Goal: Task Accomplishment & Management: Use online tool/utility

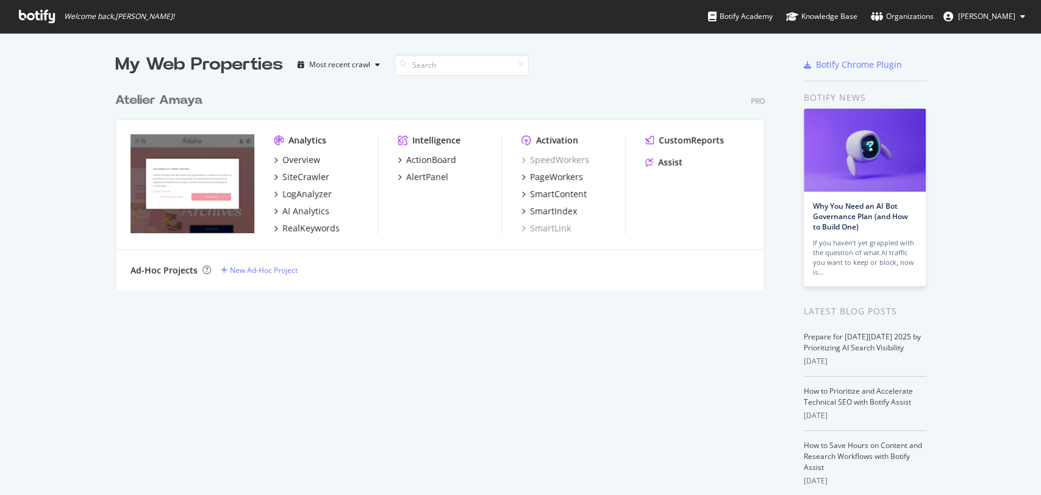
scroll to position [484, 1020]
drag, startPoint x: 0, startPoint y: 0, endPoint x: 674, endPoint y: 162, distance: 693.6
click at [674, 162] on div "Assist" at bounding box center [670, 162] width 24 height 12
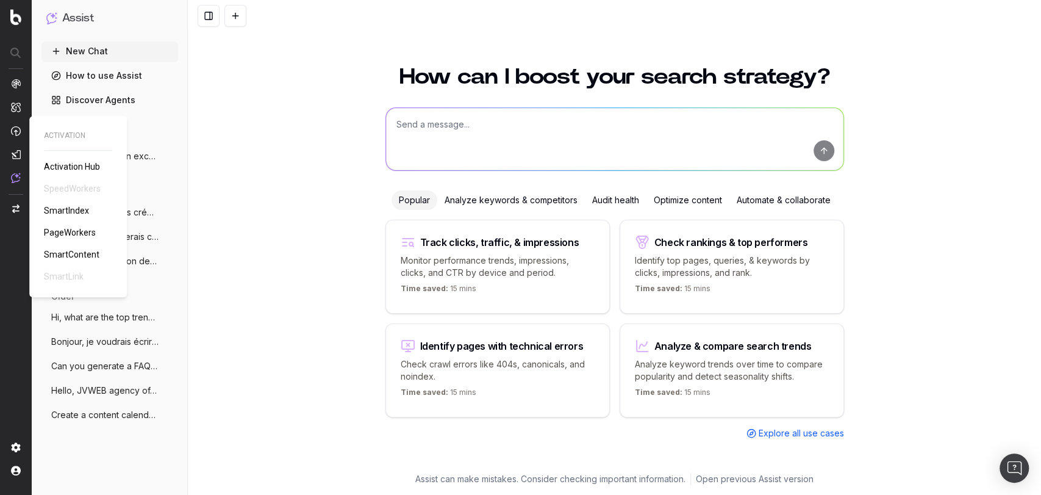
click at [77, 231] on span "PageWorkers" at bounding box center [70, 232] width 52 height 10
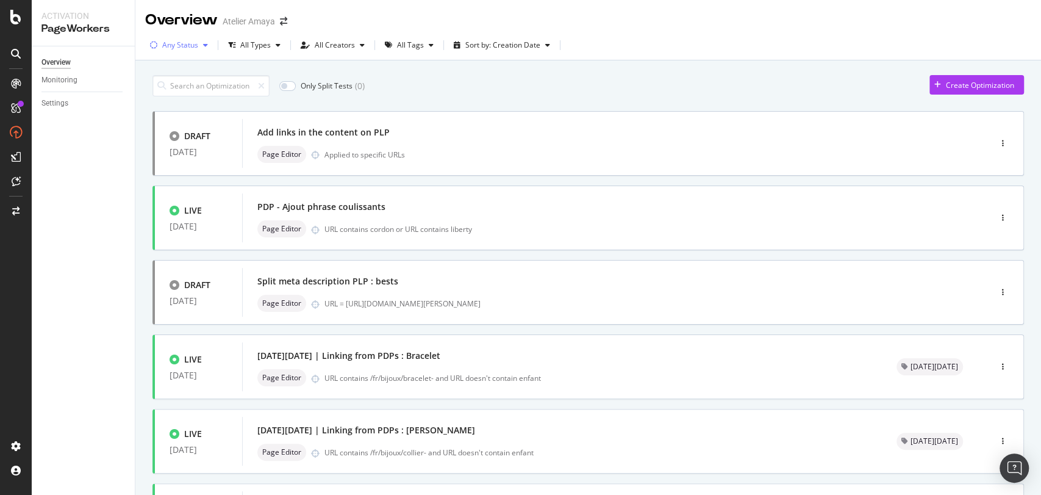
click at [200, 42] on div "button" at bounding box center [205, 44] width 15 height 7
click at [180, 90] on div "Live" at bounding box center [176, 91] width 13 height 10
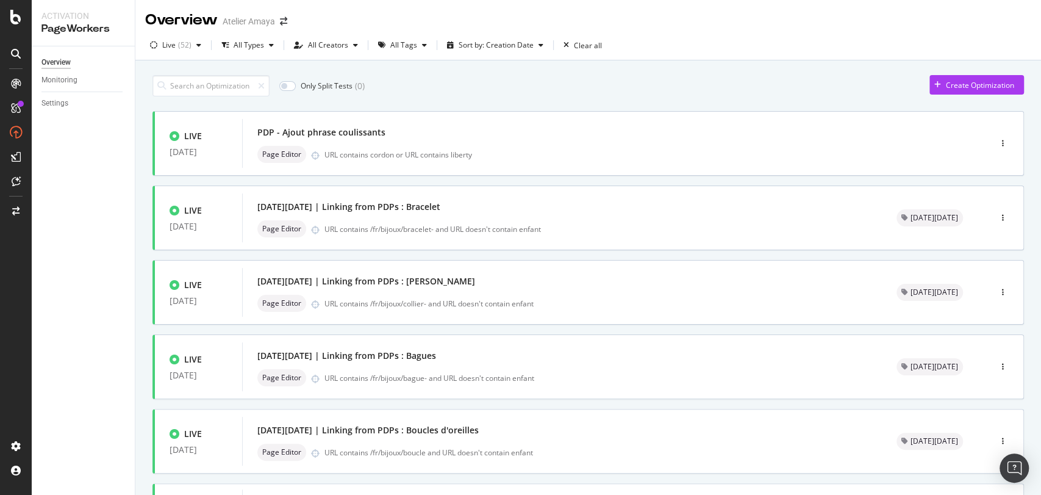
click at [496, 91] on div "Only Split Tests ( 0 ) Create Optimization" at bounding box center [587, 85] width 871 height 21
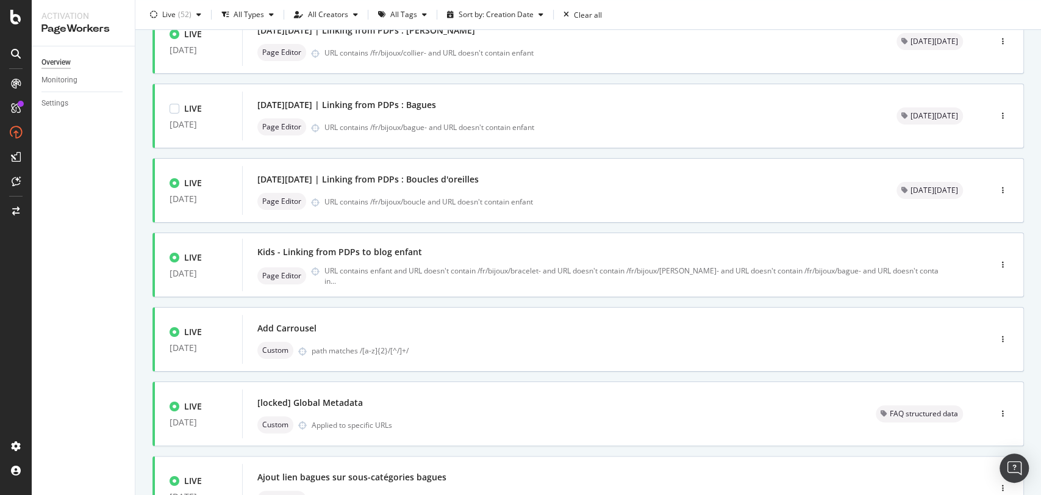
scroll to position [429, 0]
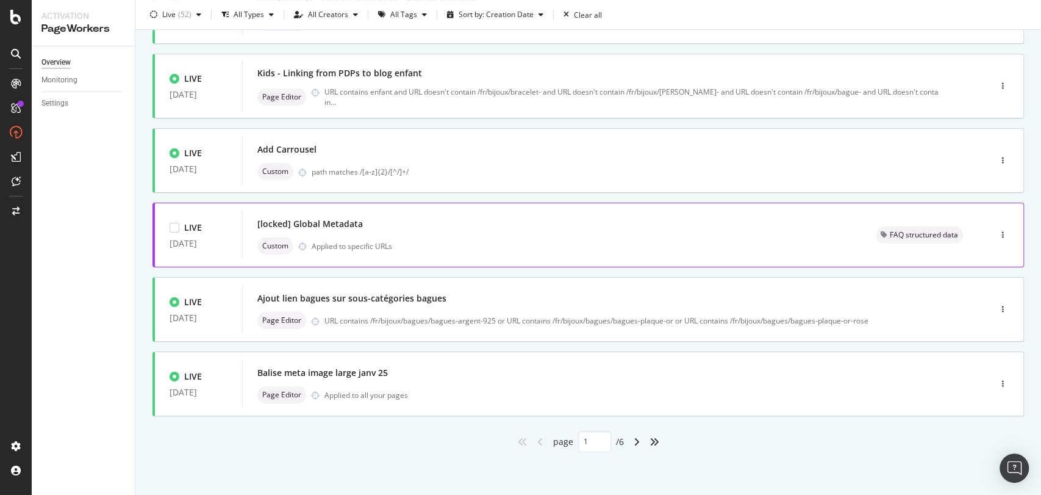
click at [340, 229] on div "[locked] Global Metadata" at bounding box center [309, 224] width 105 height 12
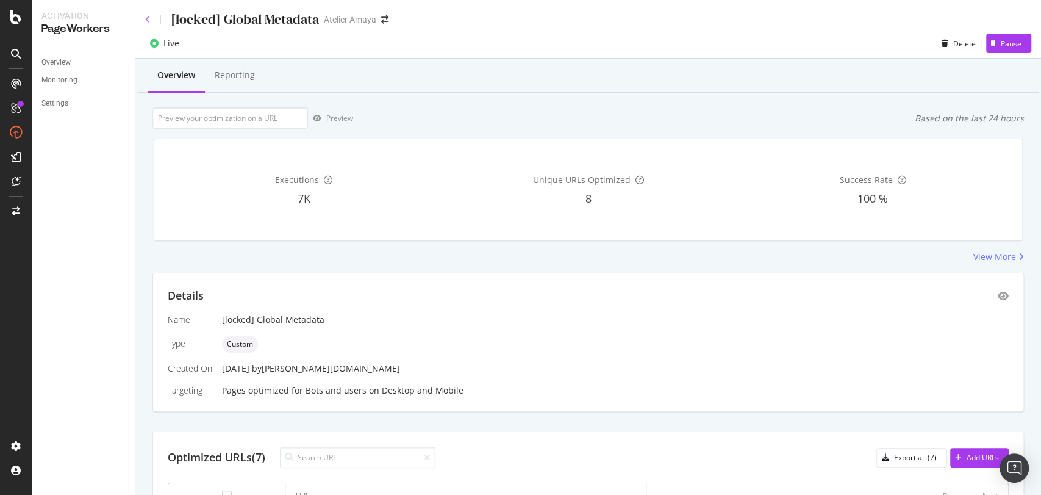
click at [146, 16] on div "[locked] Global Metadata Atelier Amaya" at bounding box center [588, 14] width 906 height 29
click at [146, 16] on icon at bounding box center [147, 19] width 5 height 9
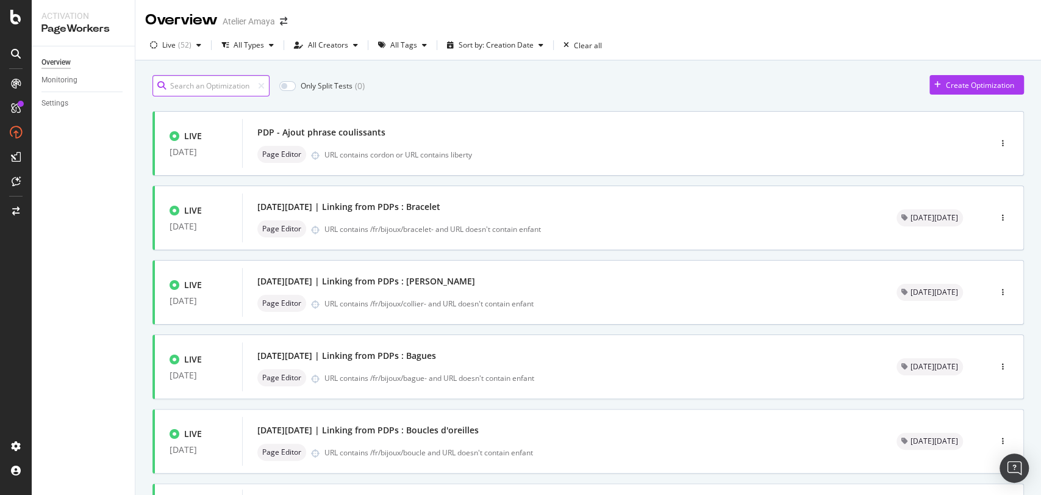
click at [248, 87] on input at bounding box center [210, 85] width 117 height 21
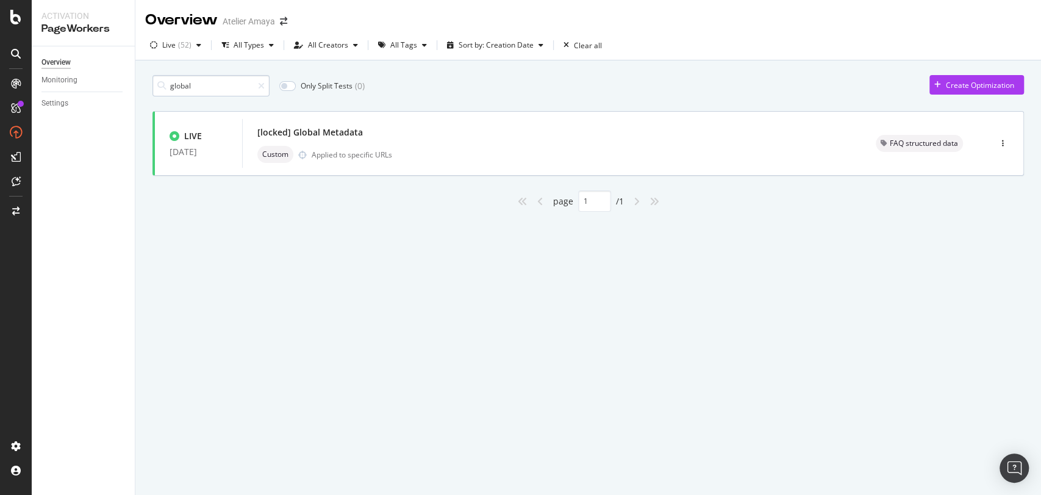
click at [228, 82] on input "global" at bounding box center [210, 85] width 117 height 21
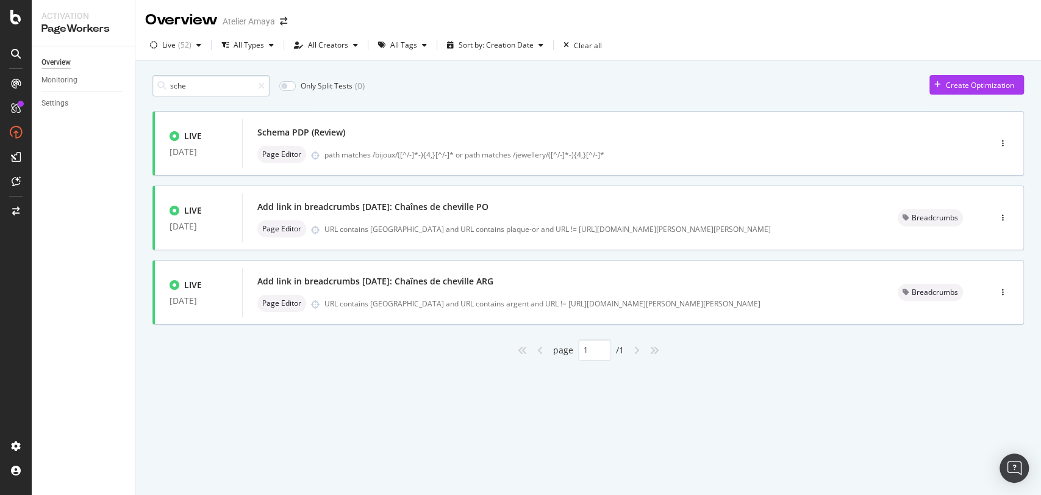
click at [190, 90] on input "sche" at bounding box center [210, 85] width 117 height 21
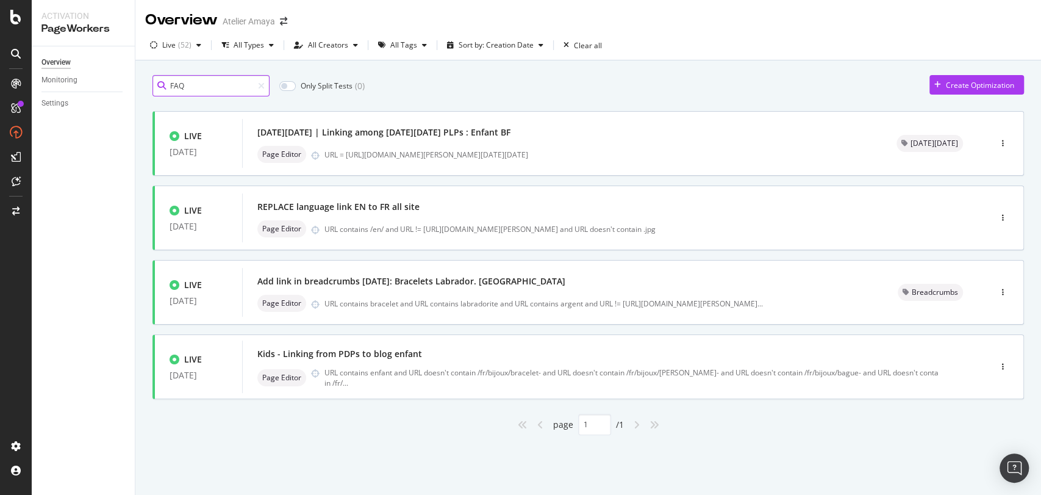
click at [230, 89] on input "FAQ" at bounding box center [210, 85] width 117 height 21
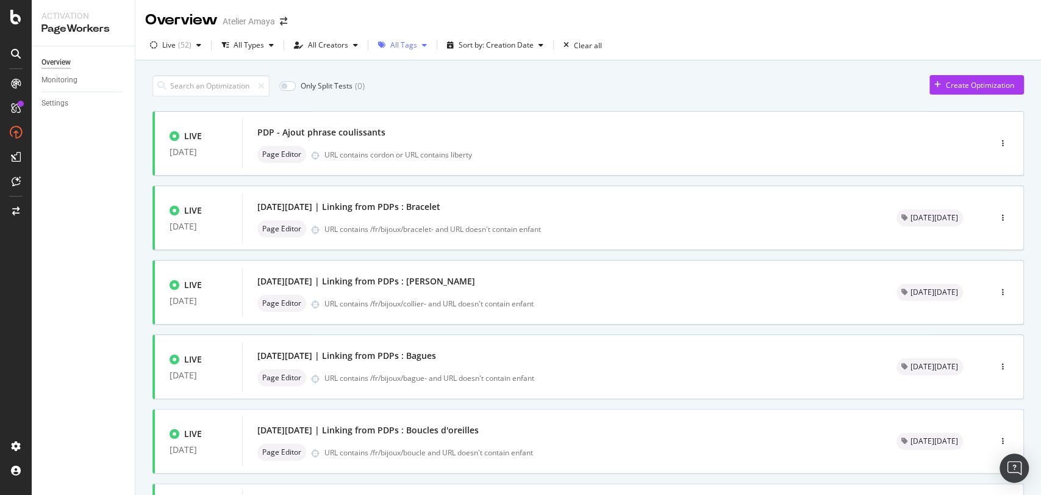
click at [390, 48] on div "All Tags" at bounding box center [403, 44] width 27 height 7
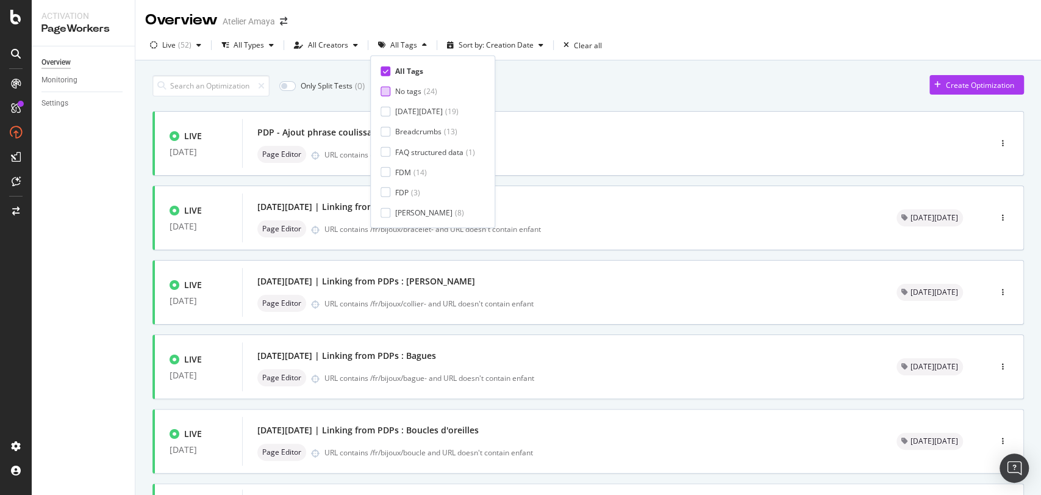
click at [396, 88] on div "No tags" at bounding box center [408, 91] width 26 height 10
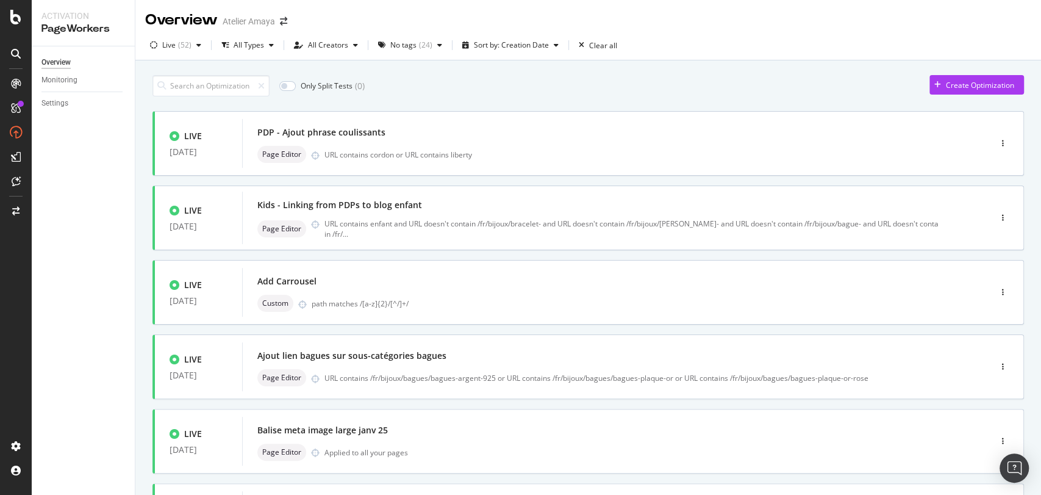
click at [115, 228] on div "Overview Monitoring Settings" at bounding box center [83, 270] width 103 height 448
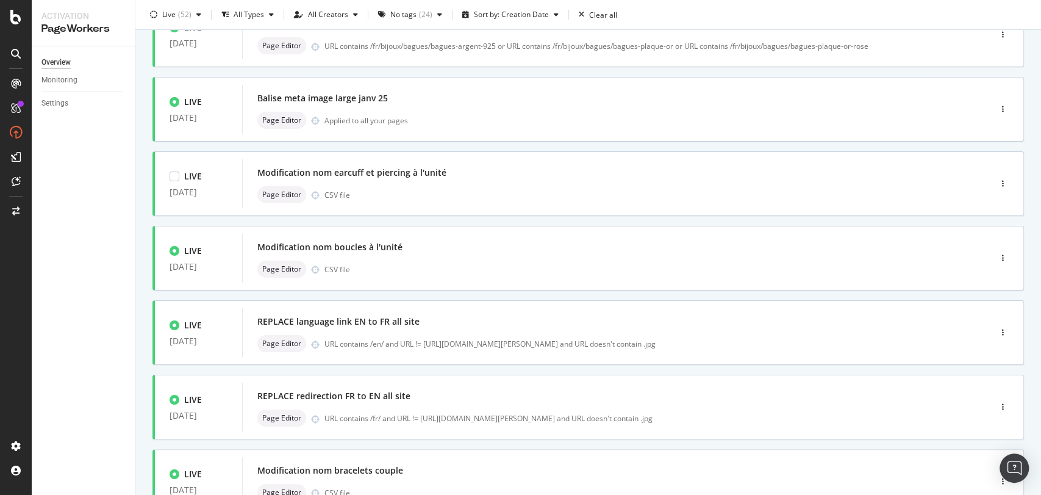
scroll to position [429, 0]
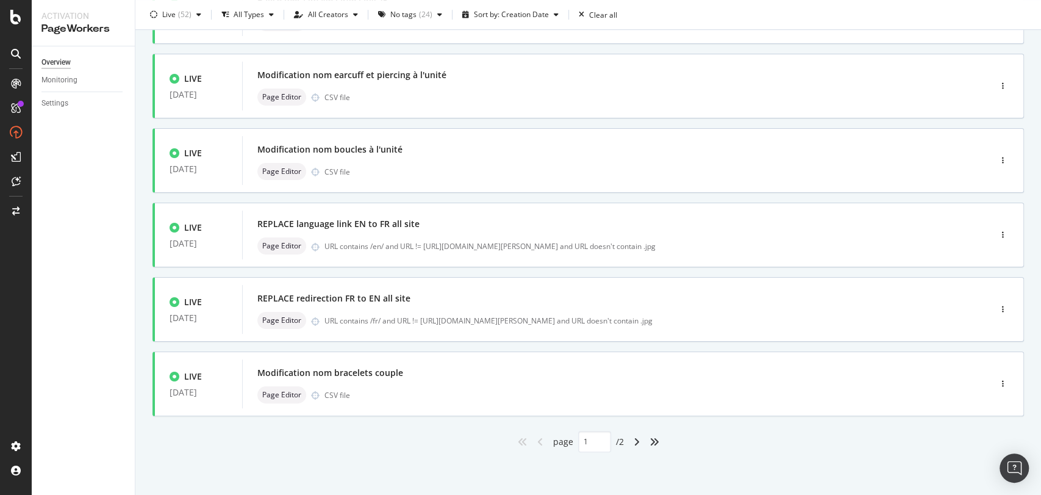
click at [629, 435] on div "angle-right" at bounding box center [637, 442] width 16 height 20
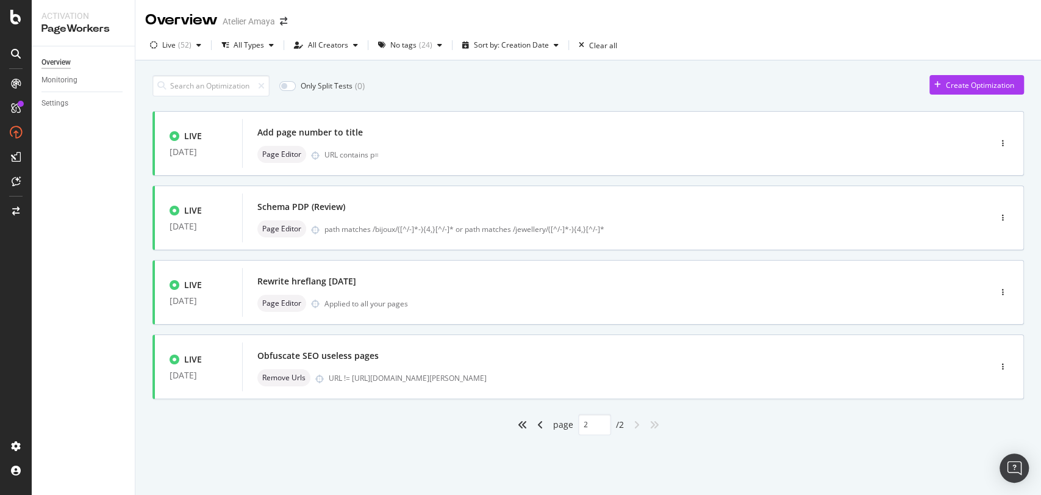
scroll to position [0, 0]
click at [541, 421] on icon "angle-left" at bounding box center [540, 425] width 6 height 10
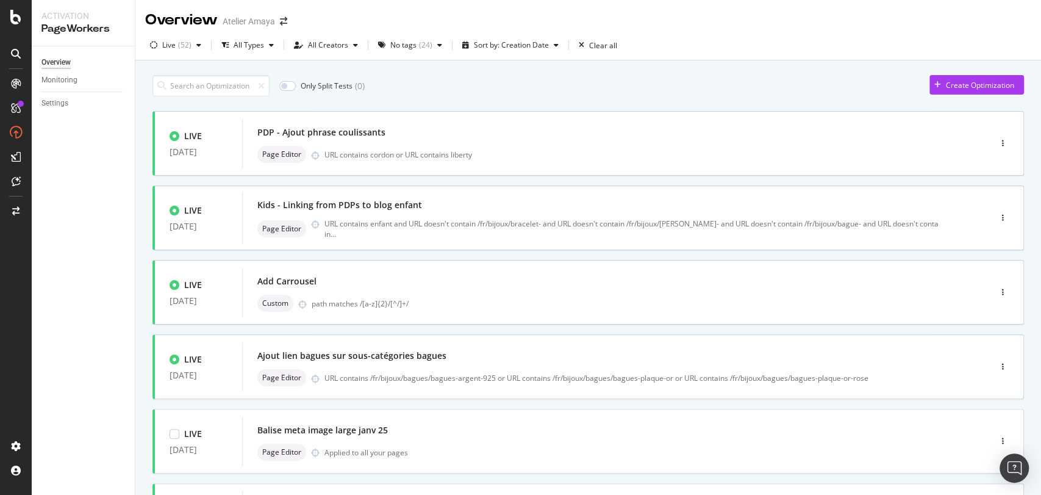
type input "1"
click at [407, 305] on div "path matches /[a-z]{2}/[^/]+/" at bounding box center [625, 303] width 627 height 10
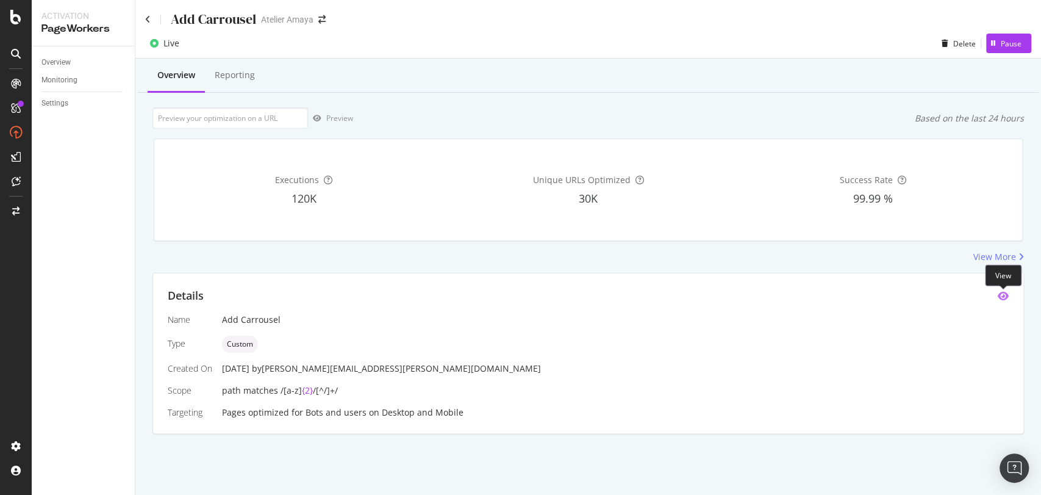
click at [1007, 294] on icon "eye" at bounding box center [1003, 296] width 11 height 10
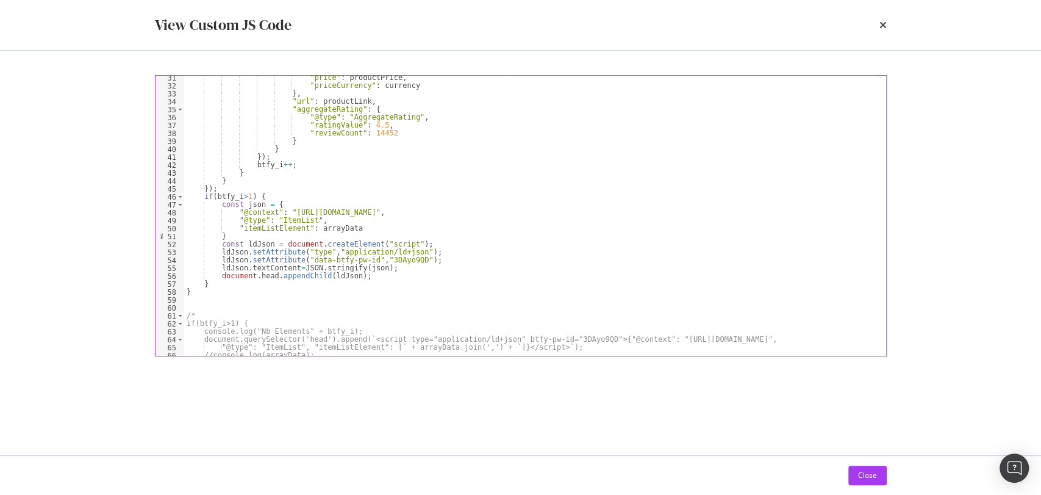
scroll to position [239, 0]
click at [885, 22] on icon "times" at bounding box center [882, 25] width 7 height 10
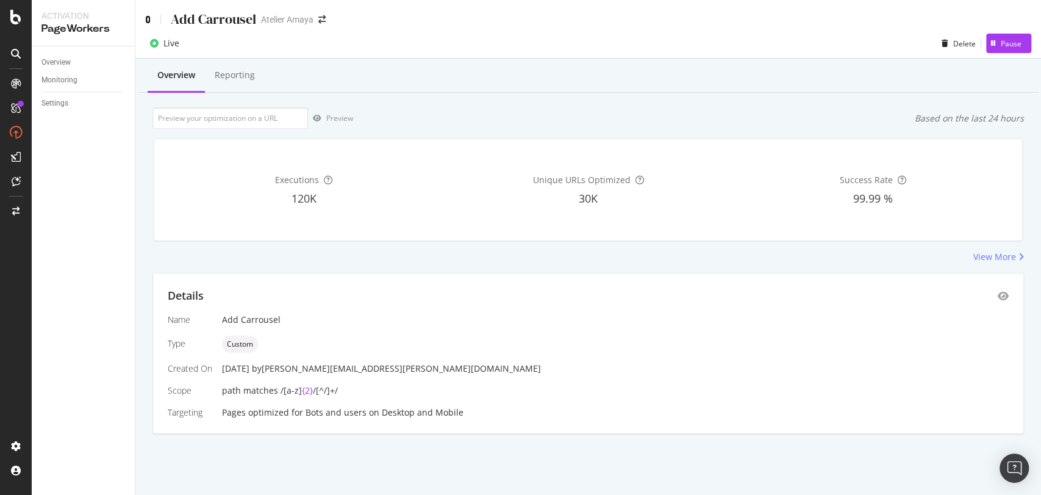
click at [148, 16] on icon at bounding box center [147, 19] width 5 height 9
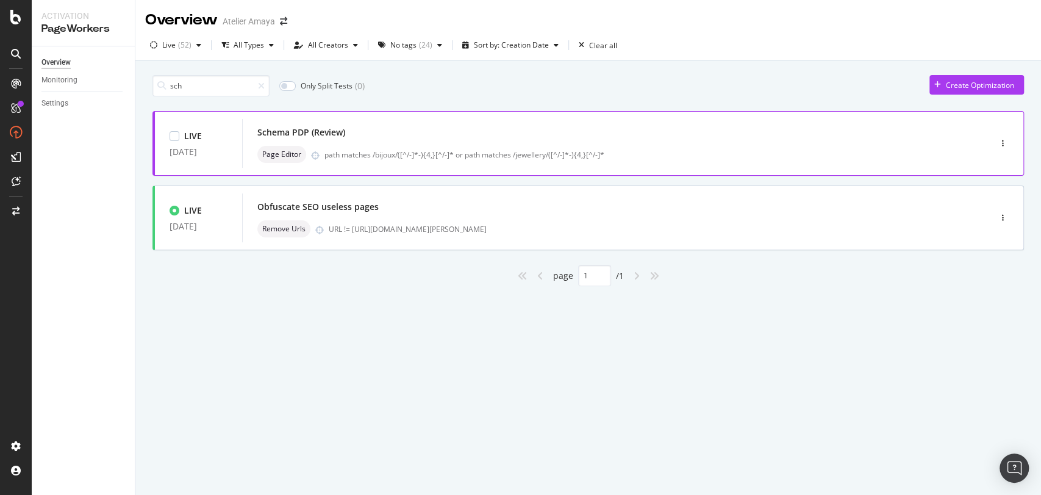
click at [410, 142] on div "Schema PDP (Review) Page Editor path matches /bijoux/([^/-]*-){4,}[^/-]* or pat…" at bounding box center [597, 143] width 681 height 39
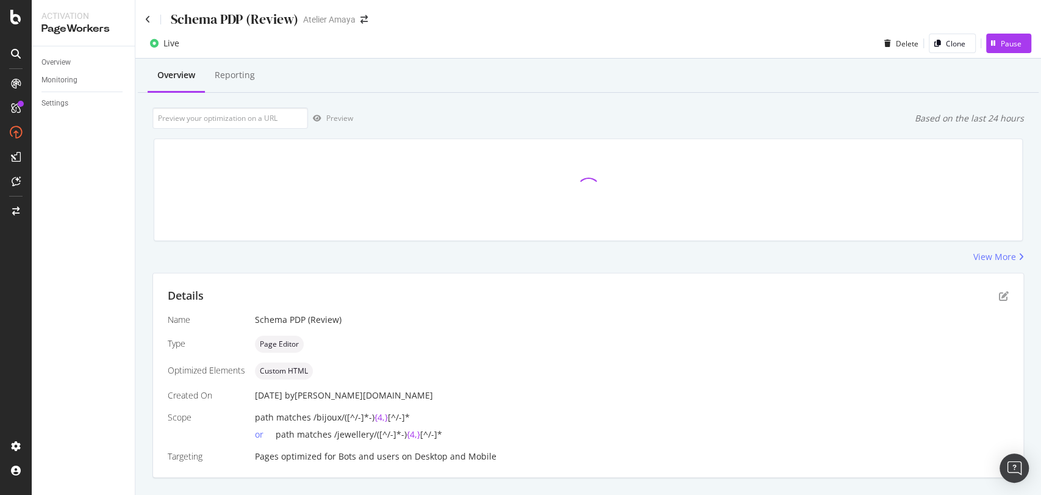
scroll to position [25, 0]
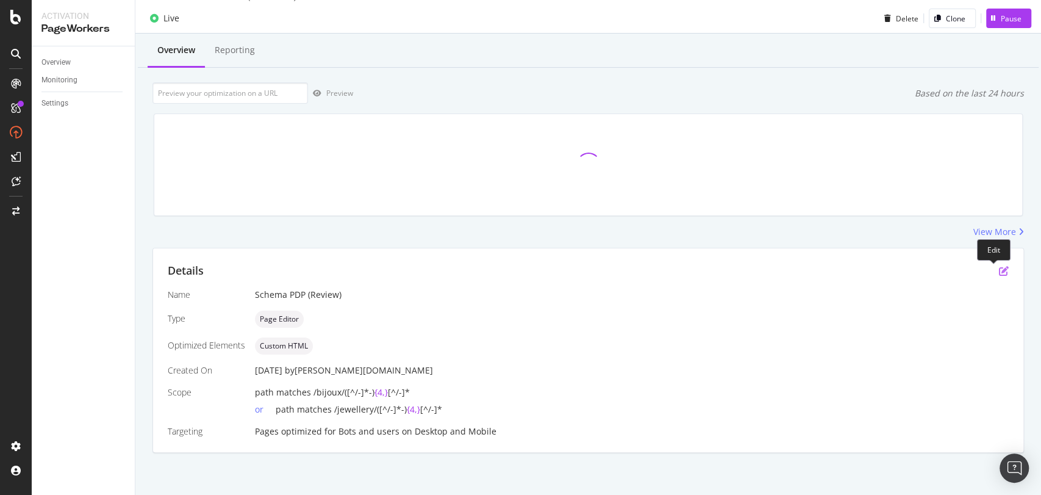
click at [999, 266] on icon "pen-to-square" at bounding box center [1004, 271] width 10 height 10
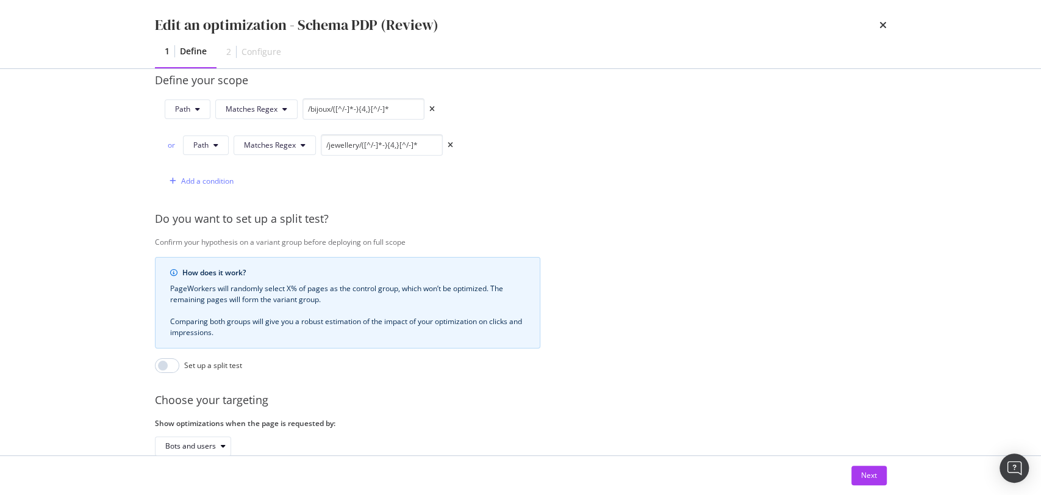
scroll to position [387, 0]
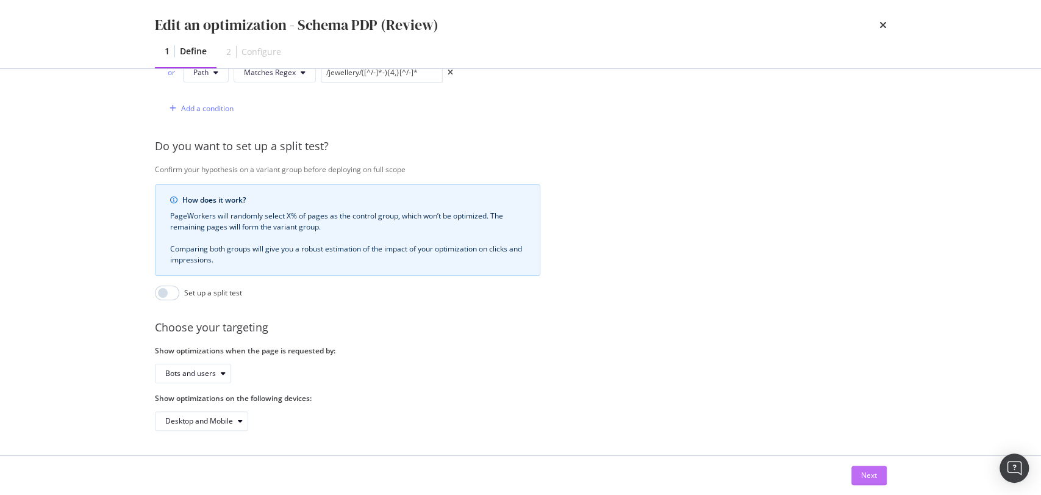
click at [873, 482] on div "Next" at bounding box center [869, 475] width 16 height 18
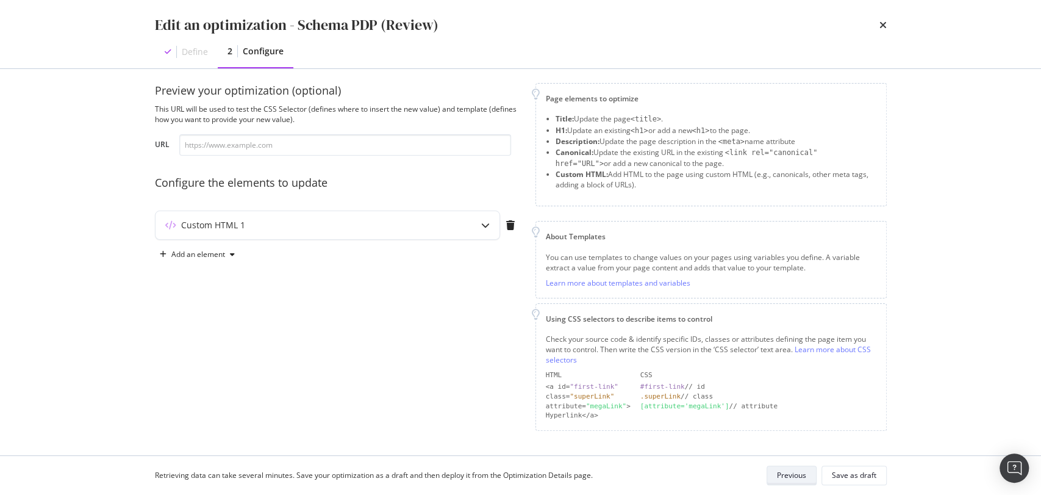
scroll to position [7, 0]
click at [368, 230] on div "Custom HTML 1" at bounding box center [303, 228] width 296 height 12
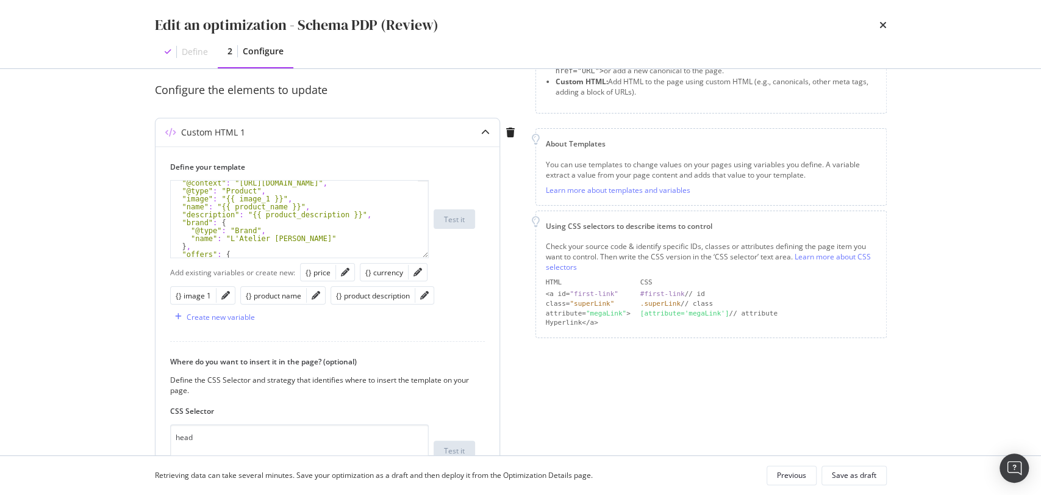
scroll to position [88, 0]
click at [883, 22] on icon "times" at bounding box center [882, 25] width 7 height 10
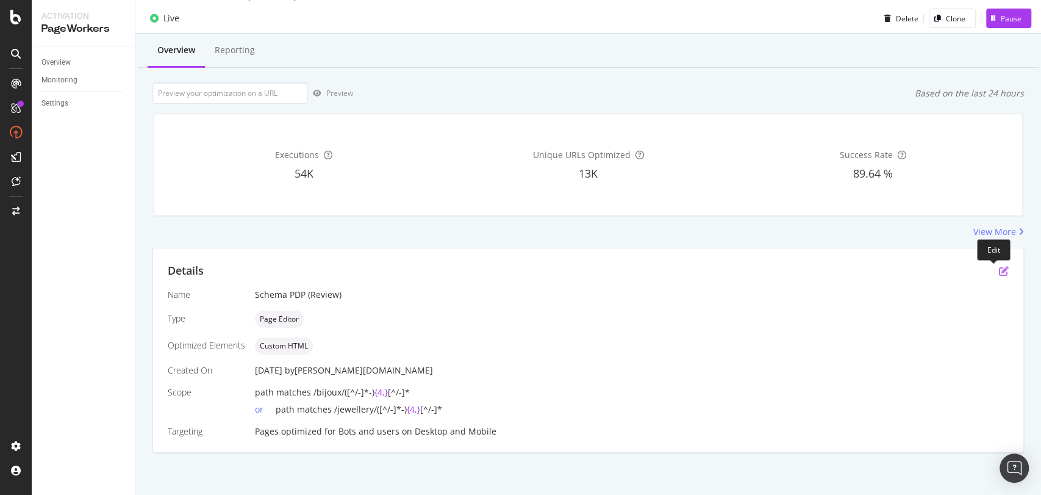
click at [999, 273] on icon "pen-to-square" at bounding box center [1004, 271] width 10 height 10
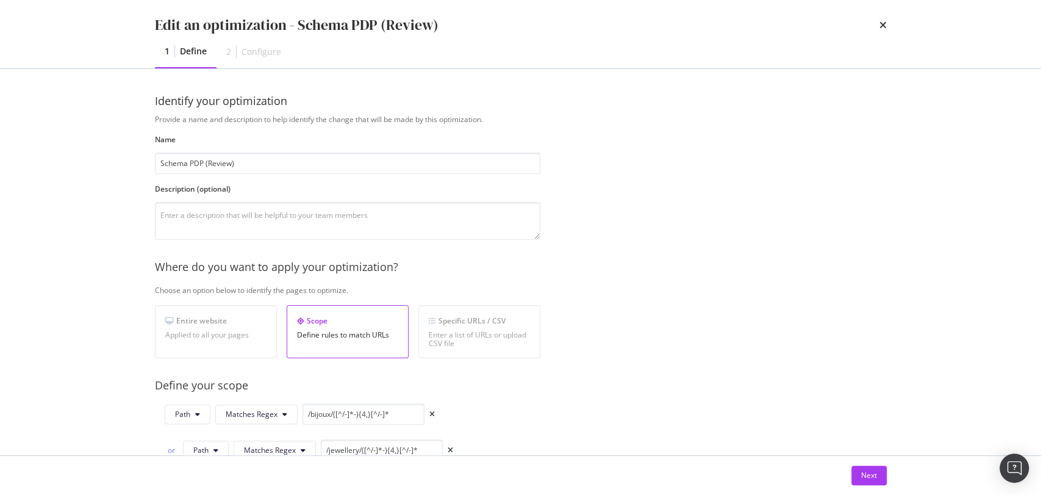
click at [881, 18] on div "times" at bounding box center [882, 25] width 7 height 21
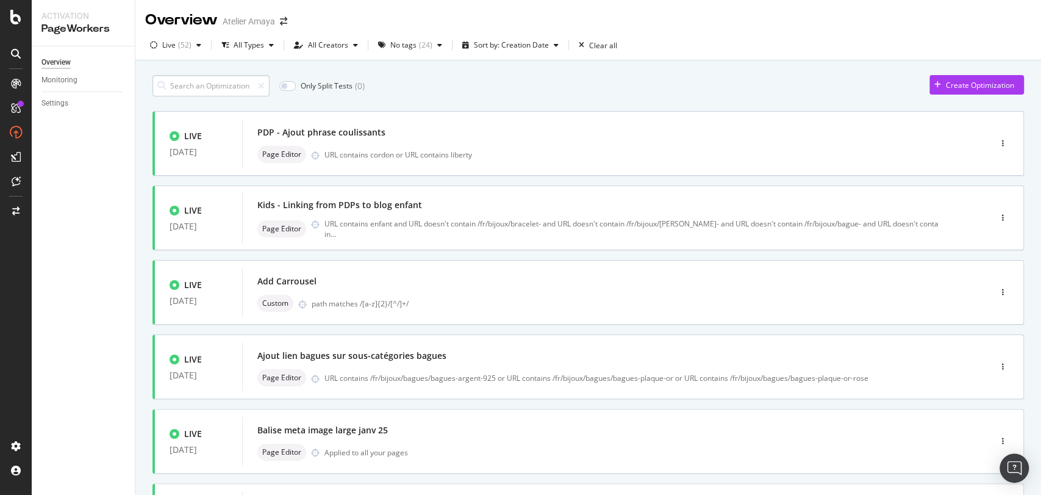
click at [217, 84] on input at bounding box center [210, 85] width 117 height 21
click at [404, 49] on div "No tags" at bounding box center [403, 44] width 26 height 7
click at [395, 67] on div "All Tags" at bounding box center [408, 71] width 27 height 10
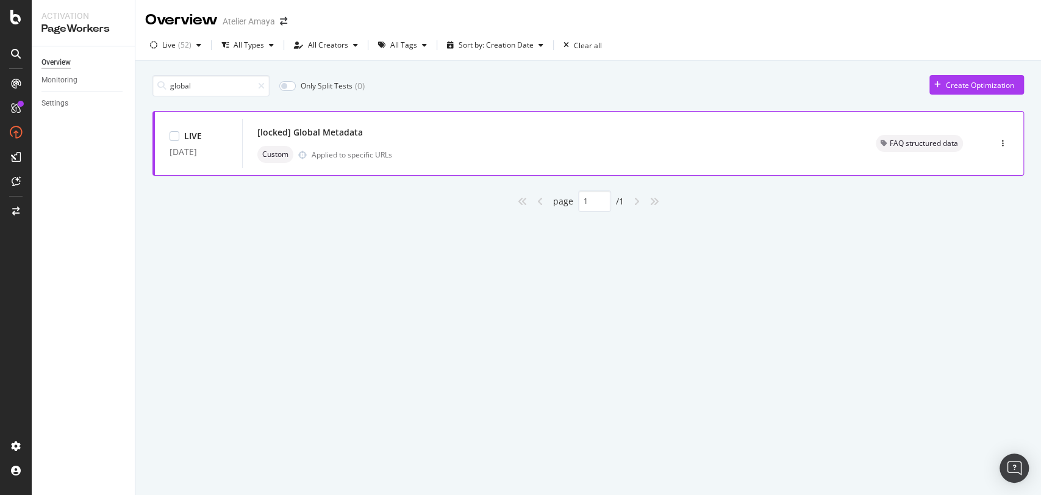
click at [324, 132] on div "[locked] Global Metadata" at bounding box center [309, 132] width 105 height 12
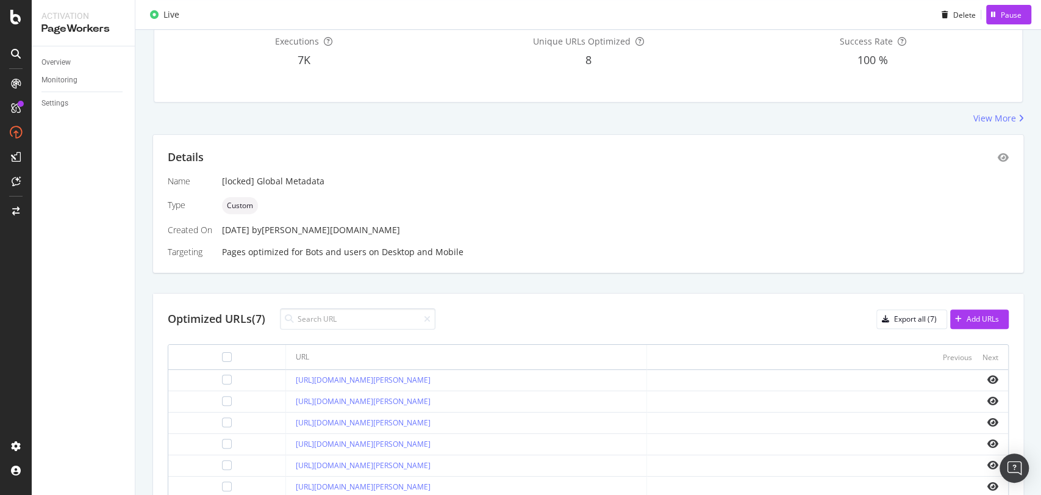
scroll to position [131, 0]
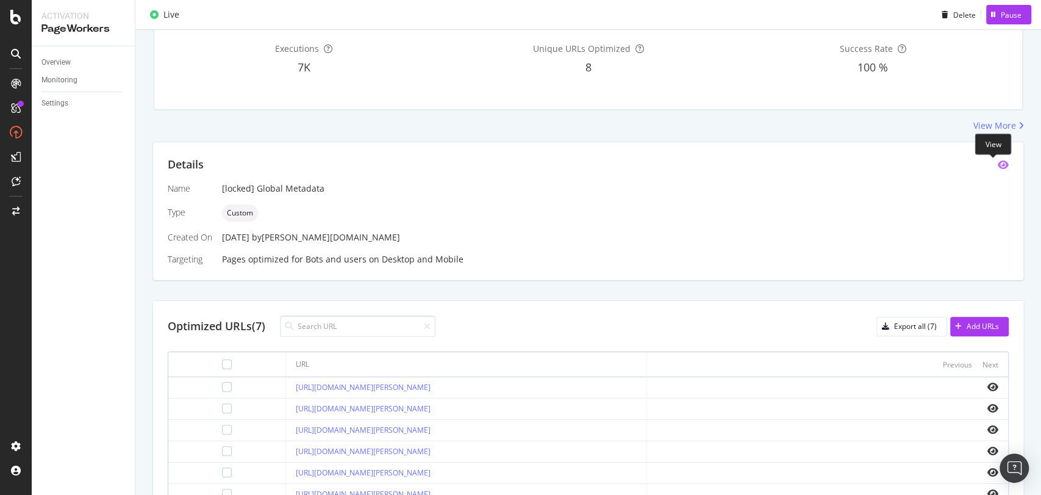
click at [998, 162] on icon "eye" at bounding box center [1003, 165] width 11 height 10
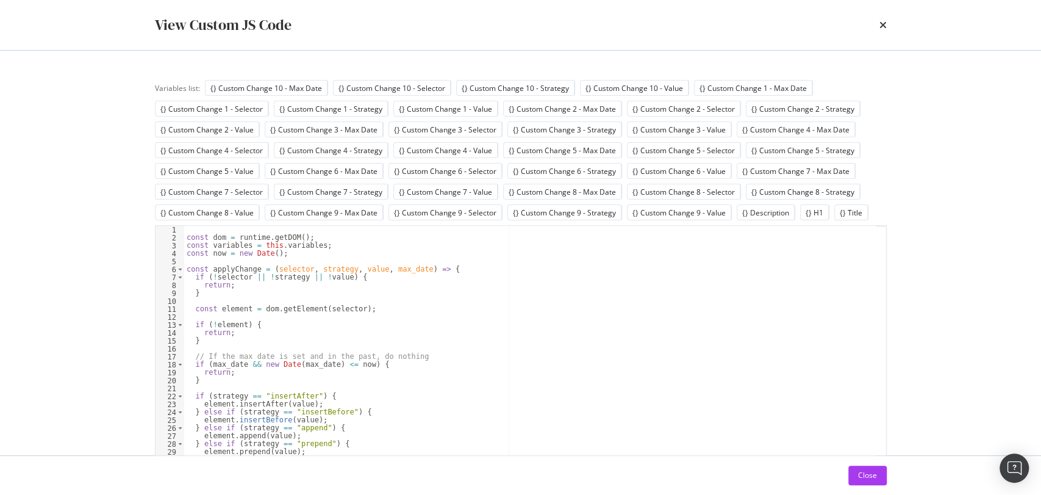
scroll to position [40, 0]
